Goal: Find specific page/section: Find specific page/section

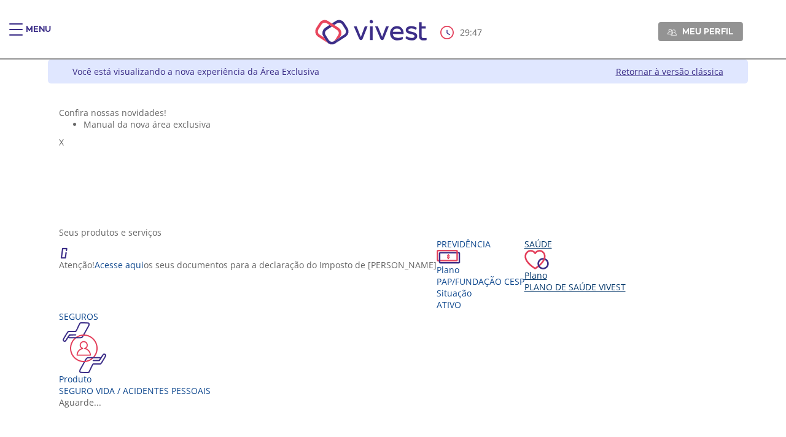
click at [579, 293] on span "Plano de Saúde VIVEST" at bounding box center [575, 287] width 101 height 12
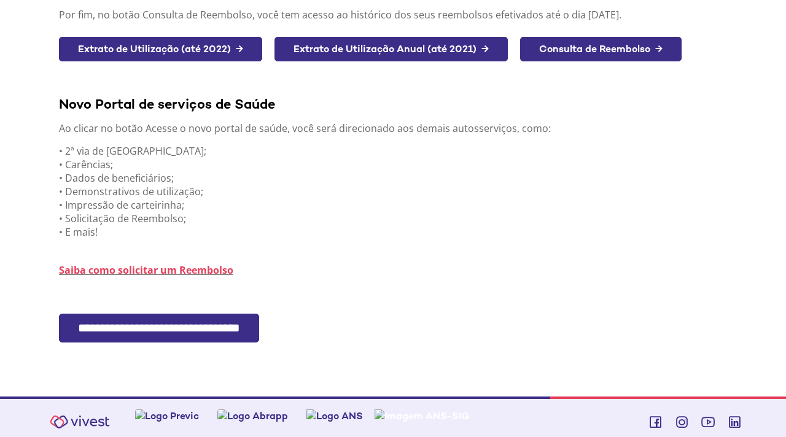
scroll to position [262, 0]
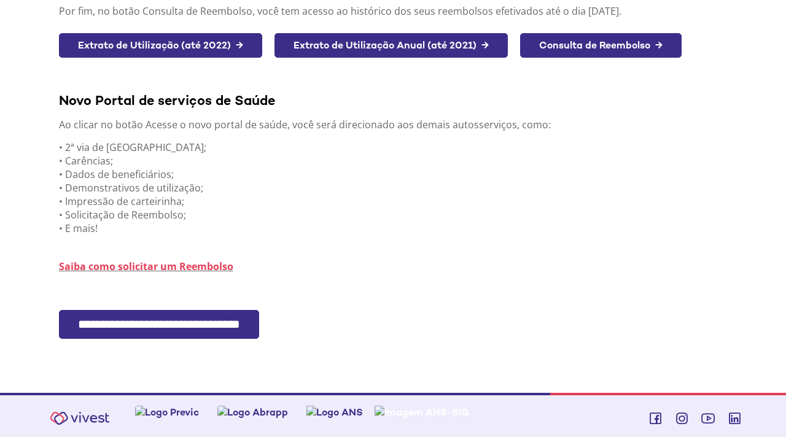
click at [211, 321] on input "**********" at bounding box center [159, 324] width 200 height 29
